Goal: Information Seeking & Learning: Learn about a topic

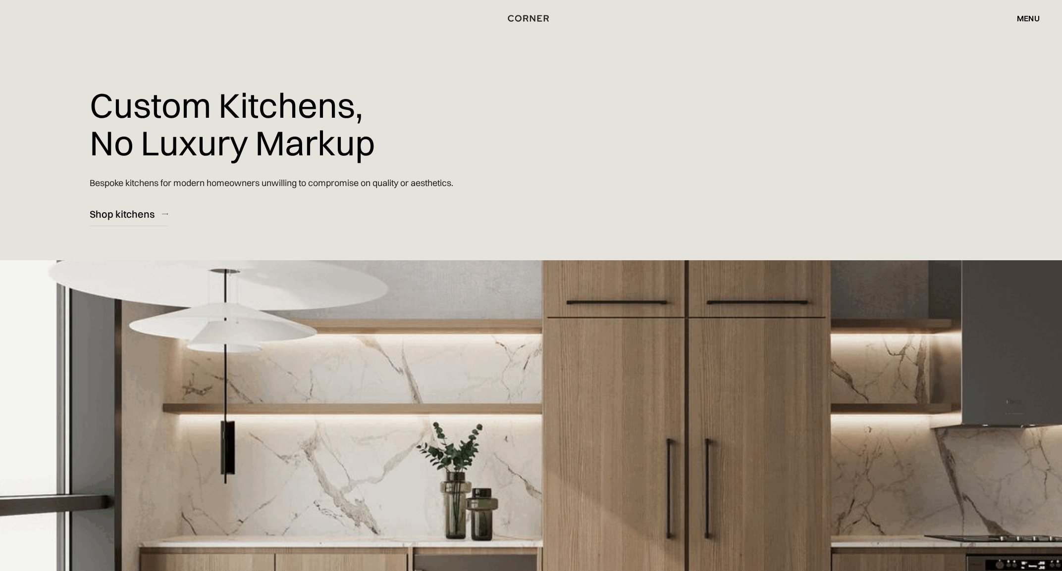
click at [1022, 16] on div "menu" at bounding box center [1028, 18] width 23 height 8
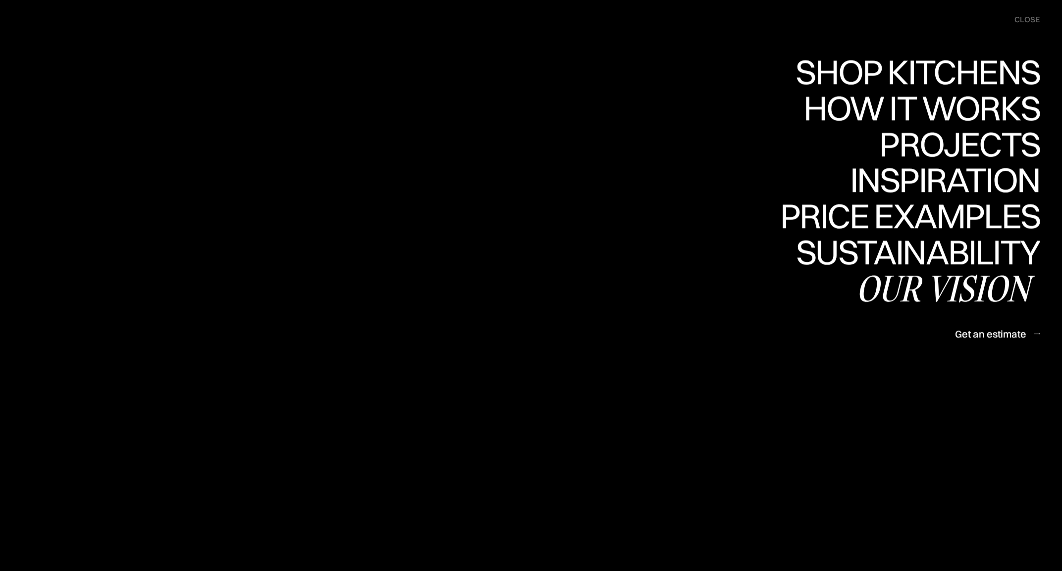
click at [971, 285] on div "Our vision" at bounding box center [948, 288] width 184 height 35
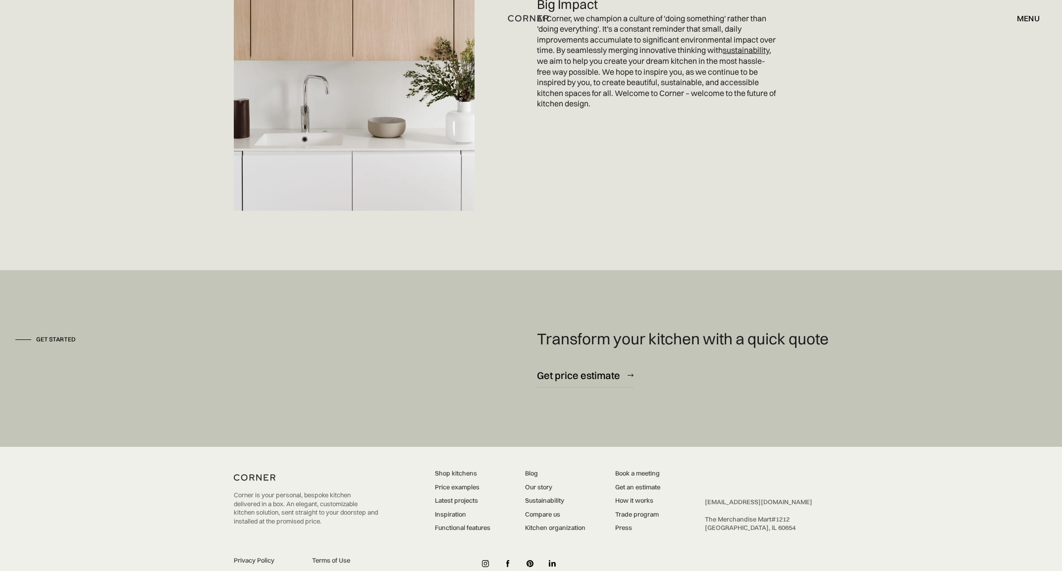
scroll to position [2765, 0]
click at [537, 484] on link "Our story" at bounding box center [555, 488] width 60 height 9
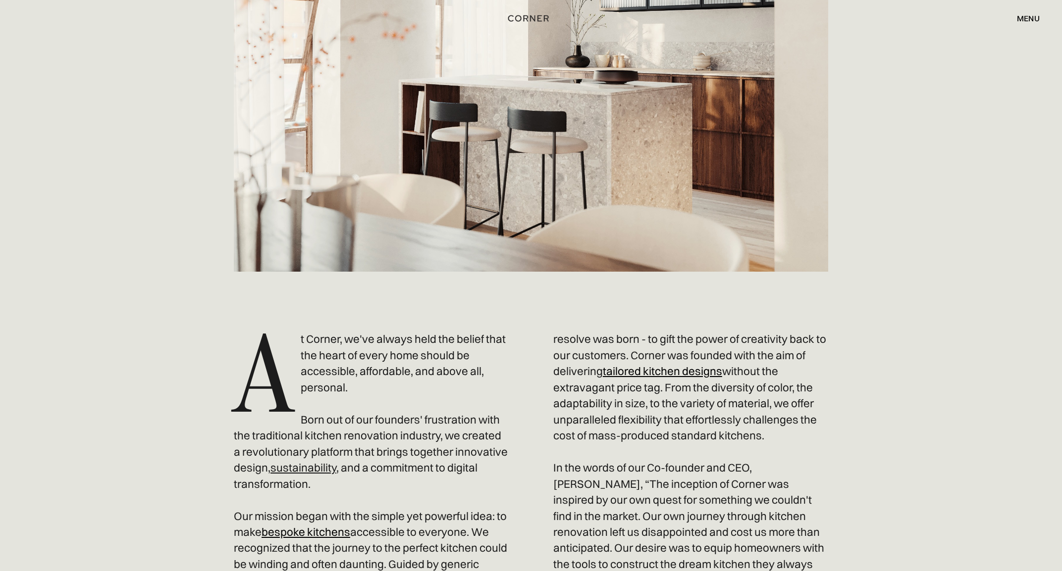
scroll to position [372, 0]
click at [1027, 17] on div "menu" at bounding box center [1028, 18] width 23 height 8
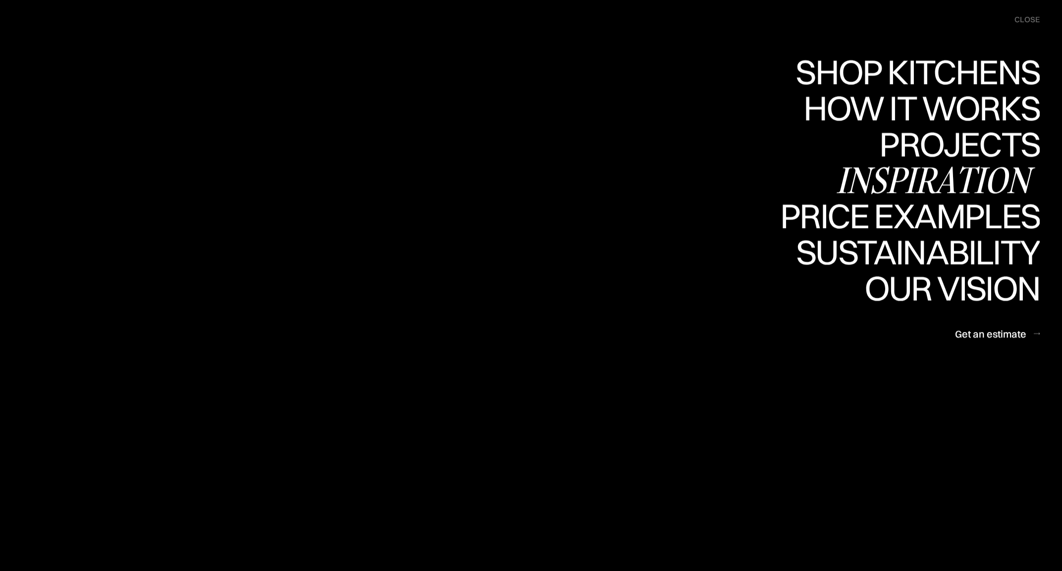
click at [920, 178] on div "Inspiration" at bounding box center [938, 180] width 204 height 35
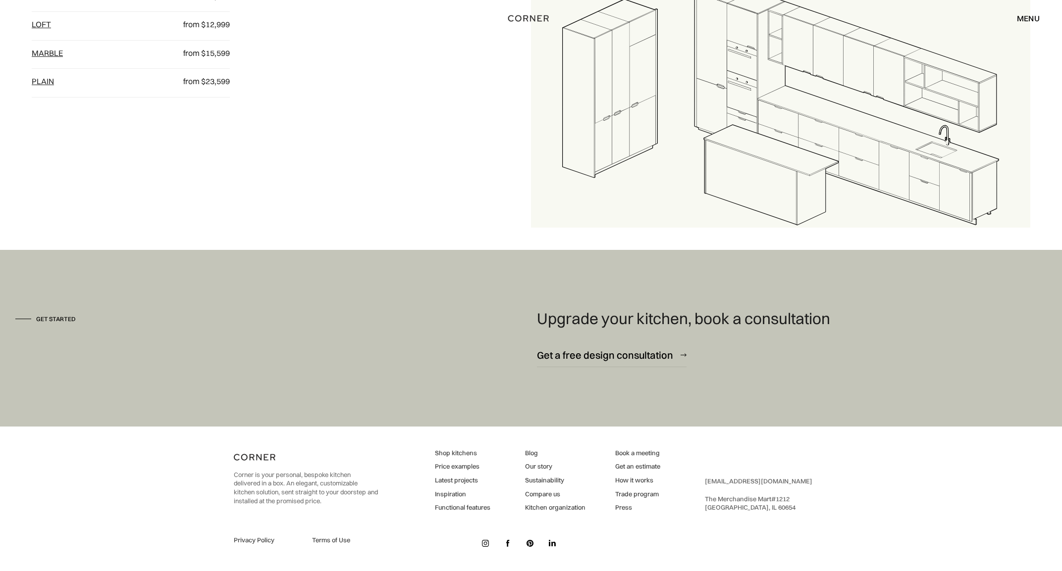
scroll to position [1489, 0]
click at [649, 494] on link "Trade program" at bounding box center [637, 495] width 45 height 9
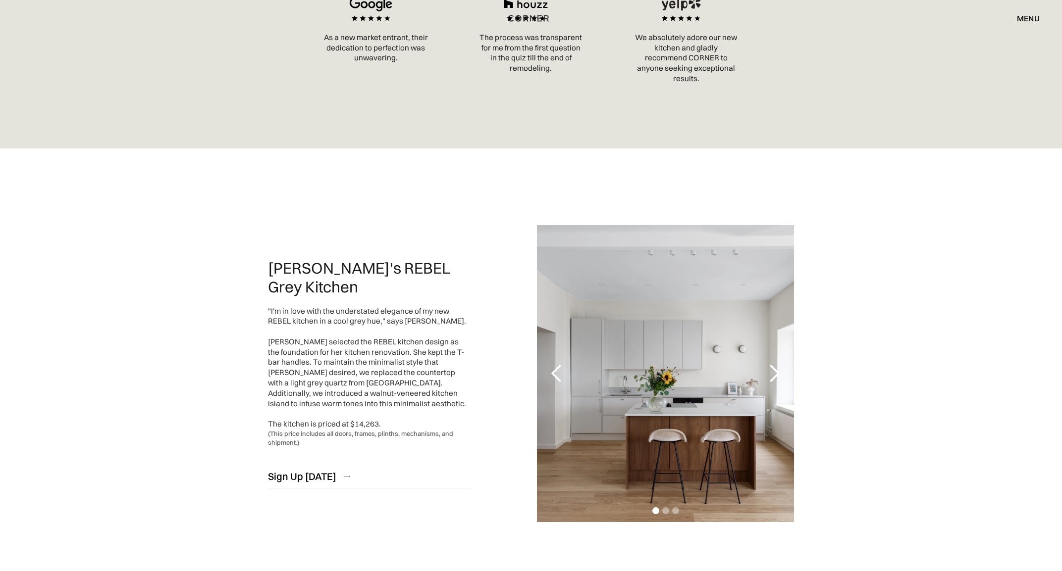
scroll to position [2043, 0]
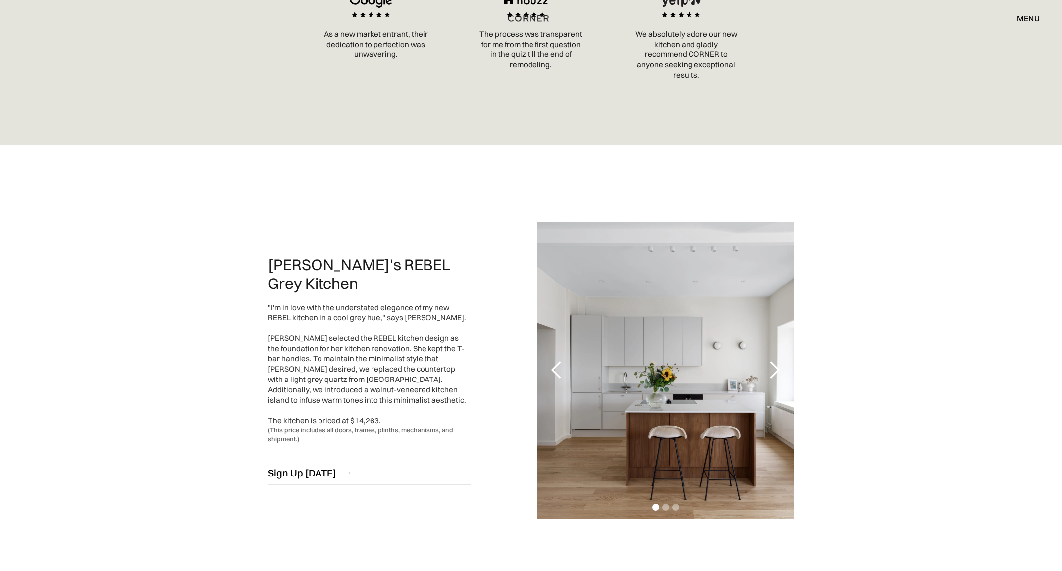
click at [778, 367] on div "next slide" at bounding box center [774, 371] width 20 height 20
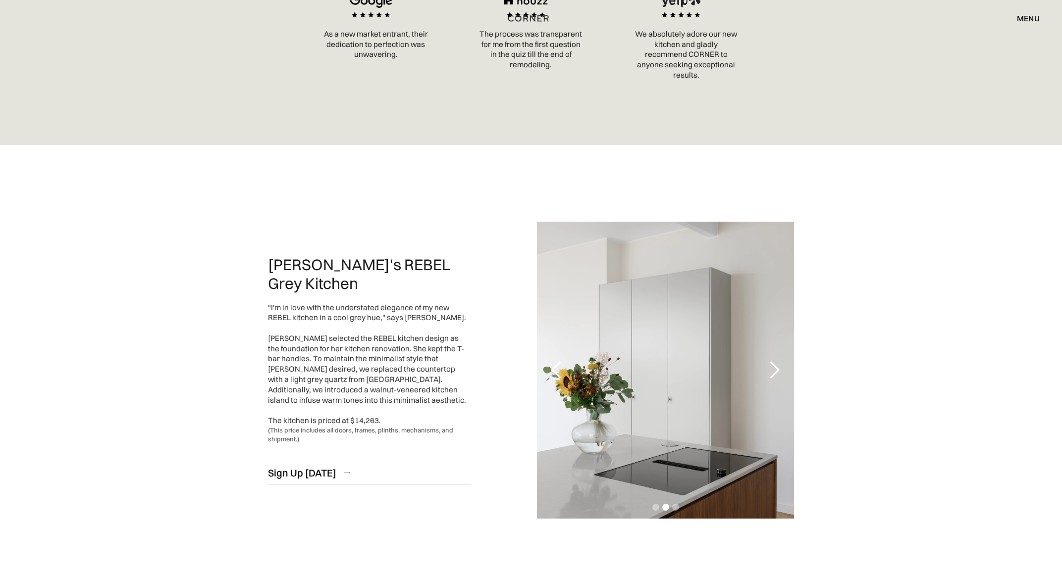
click at [778, 367] on div "next slide" at bounding box center [774, 371] width 20 height 20
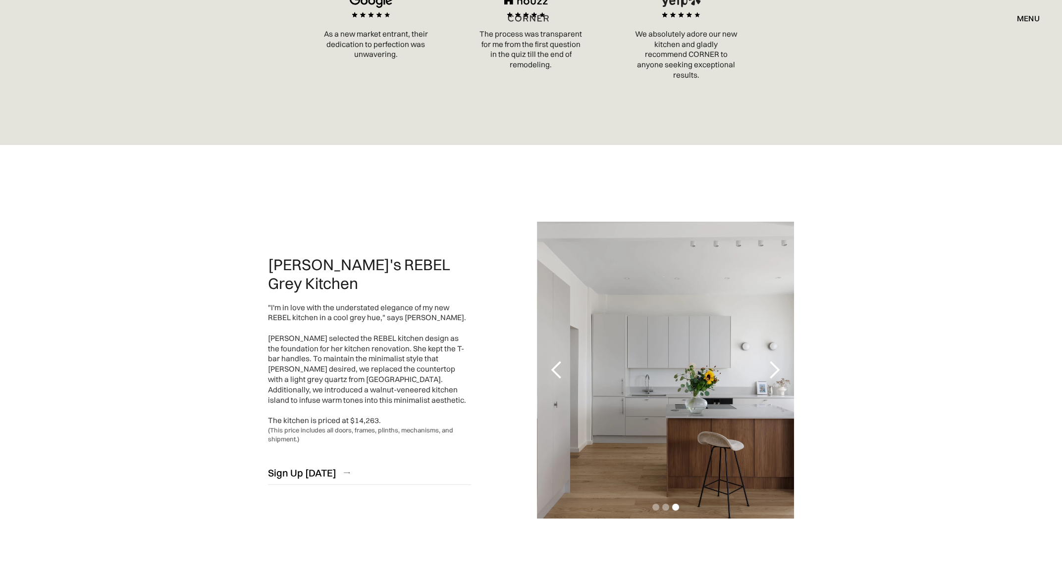
click at [778, 367] on div "next slide" at bounding box center [774, 371] width 20 height 20
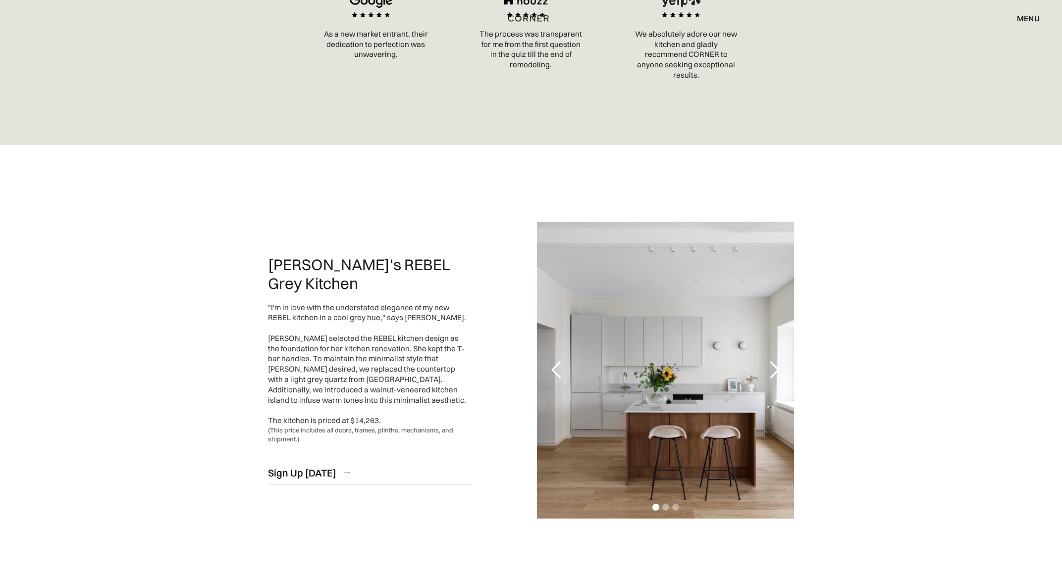
click at [866, 357] on div "Slide 1 of 3. Carol's REBEL Grey Kitchen "I'm in love with the understated eleg…" at bounding box center [531, 370] width 1062 height 451
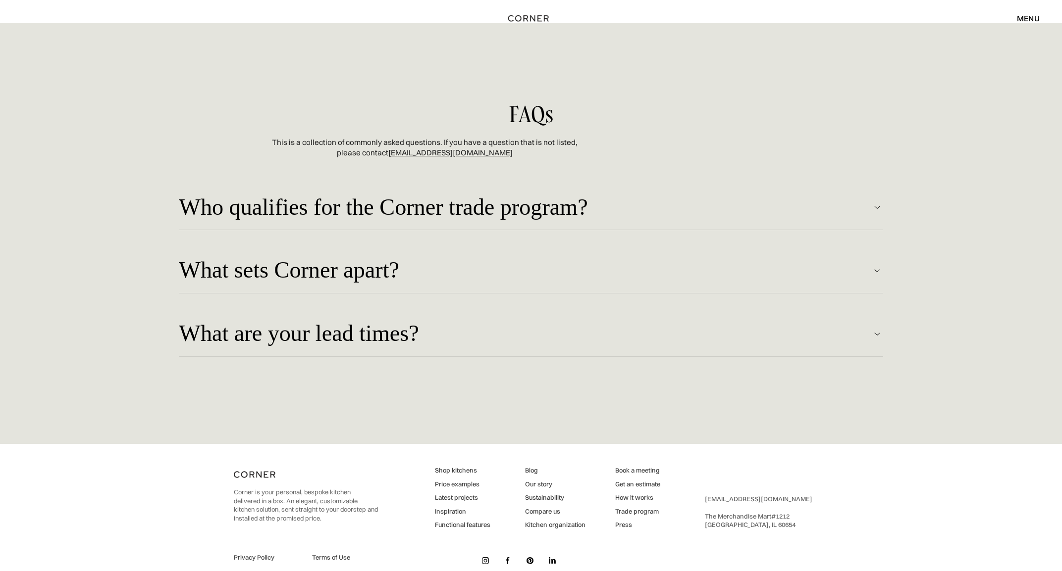
scroll to position [2617, 0]
click at [394, 334] on div "What are your lead times?" at bounding box center [525, 332] width 692 height 25
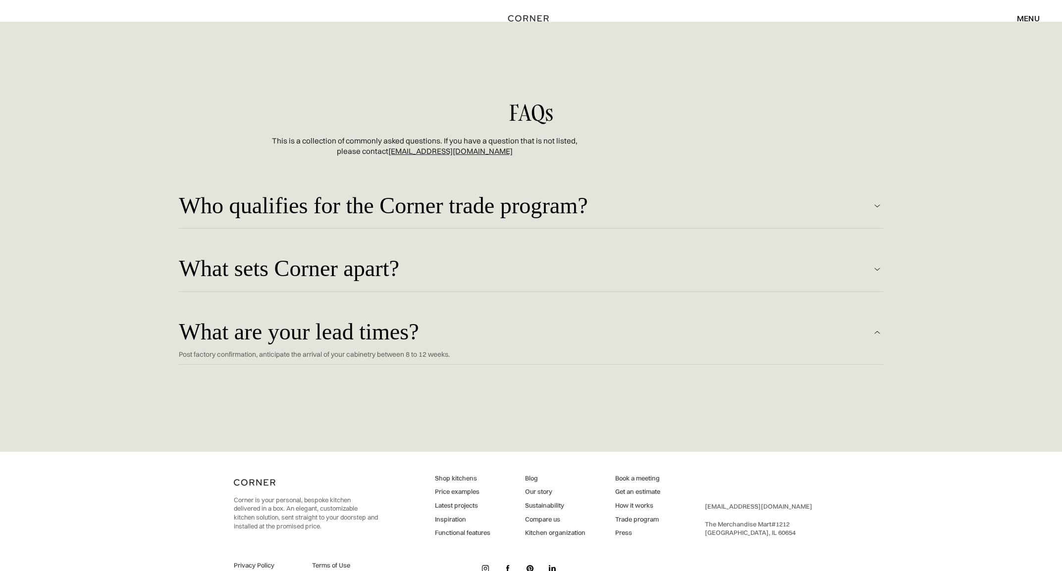
click at [344, 263] on div "What sets Corner apart?" at bounding box center [525, 269] width 692 height 25
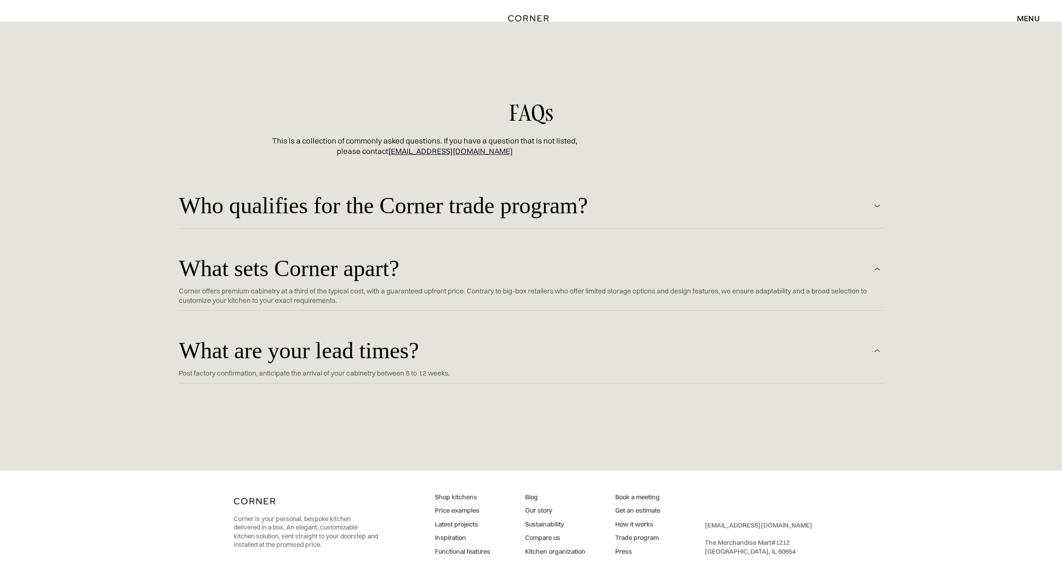
click at [552, 534] on link "Compare us" at bounding box center [555, 538] width 60 height 9
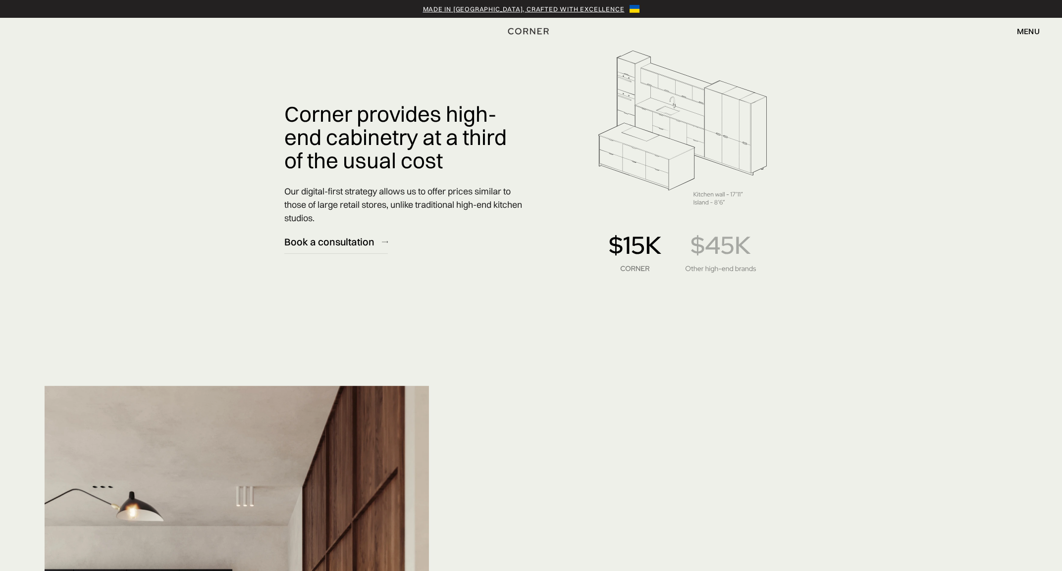
click at [761, 284] on img at bounding box center [682, 158] width 210 height 297
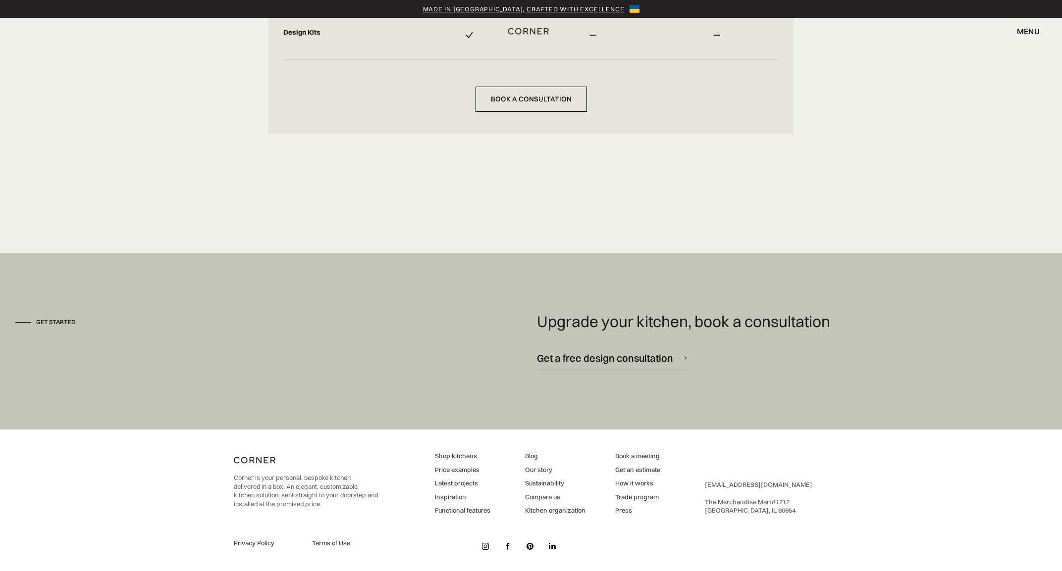
scroll to position [3153, 0]
drag, startPoint x: 532, startPoint y: 454, endPoint x: 563, endPoint y: 467, distance: 33.3
click at [532, 455] on link "Blog" at bounding box center [555, 457] width 60 height 9
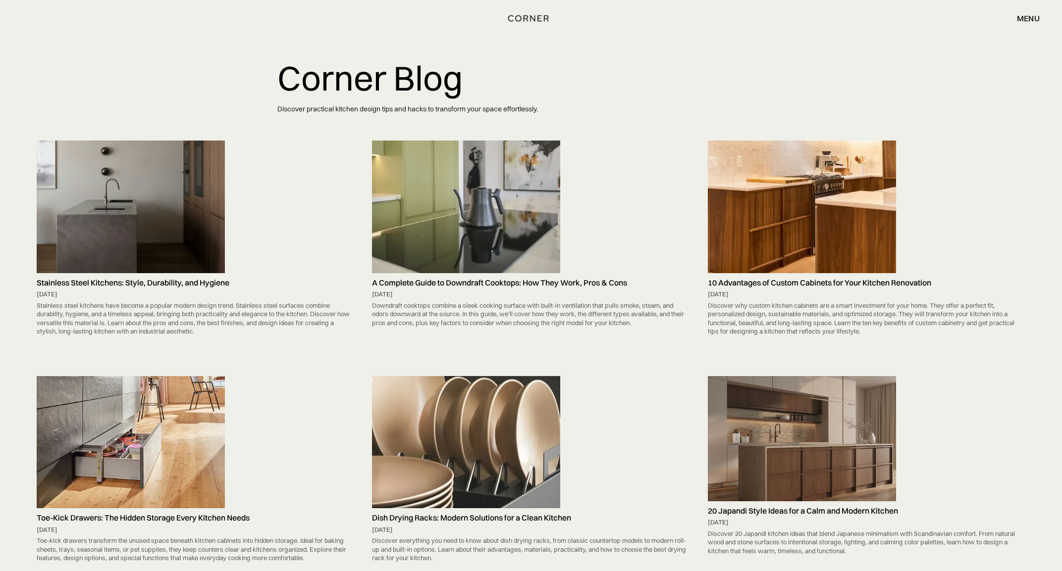
click at [478, 441] on img at bounding box center [466, 442] width 188 height 133
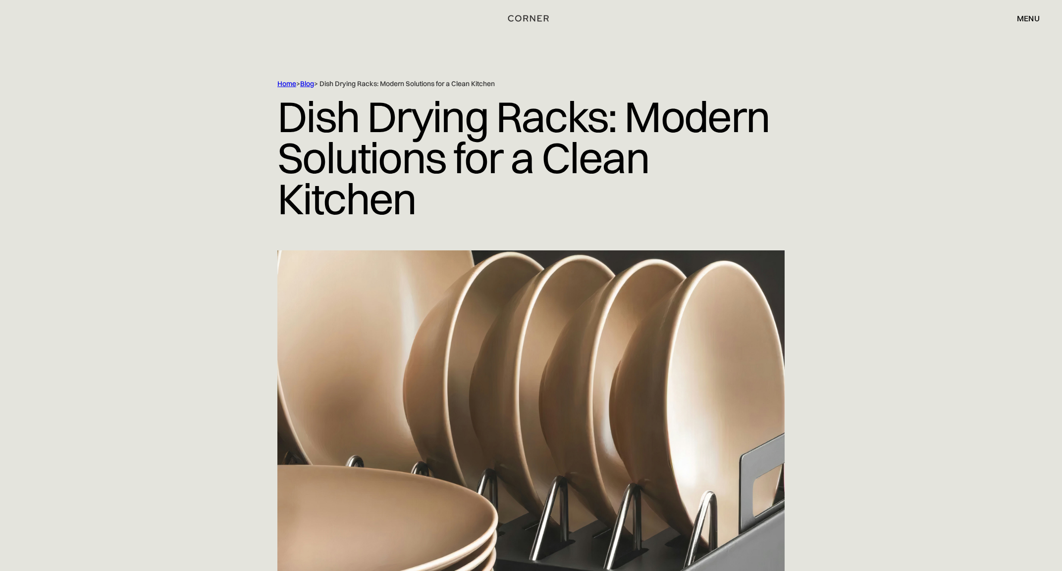
click at [219, 426] on div at bounding box center [531, 429] width 634 height 357
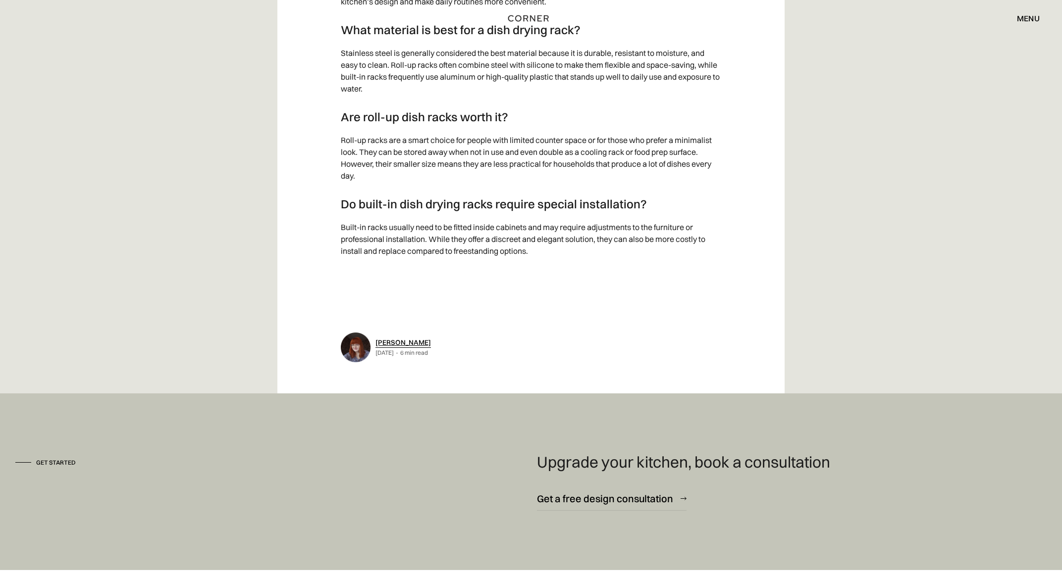
scroll to position [4428, 0]
